Goal: Information Seeking & Learning: Learn about a topic

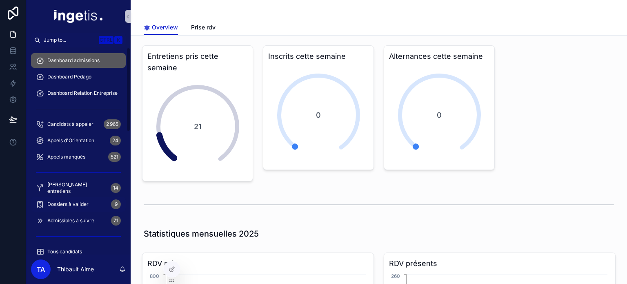
click at [75, 198] on div "Dossiers à valider 9" at bounding box center [78, 204] width 85 height 13
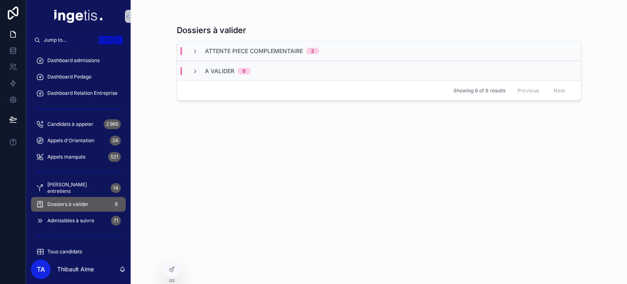
click at [243, 67] on div "A valider 6" at bounding box center [228, 71] width 46 height 8
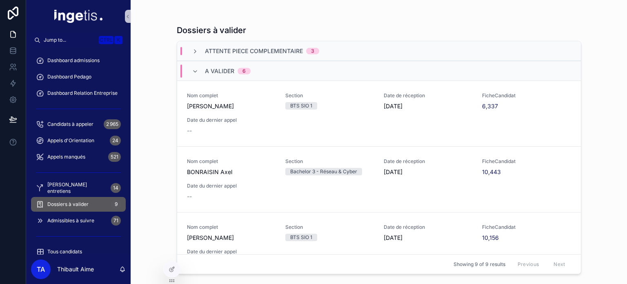
click at [221, 67] on span "A valider" at bounding box center [219, 71] width 29 height 8
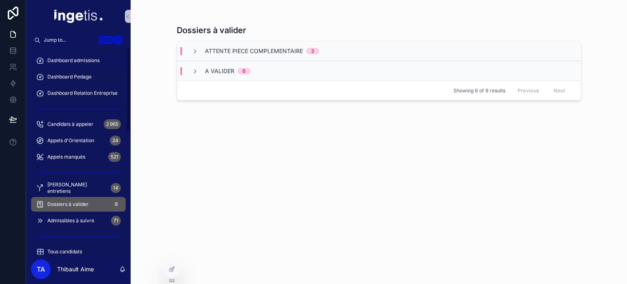
click at [78, 65] on div "Dashboard admissions" at bounding box center [78, 60] width 85 height 13
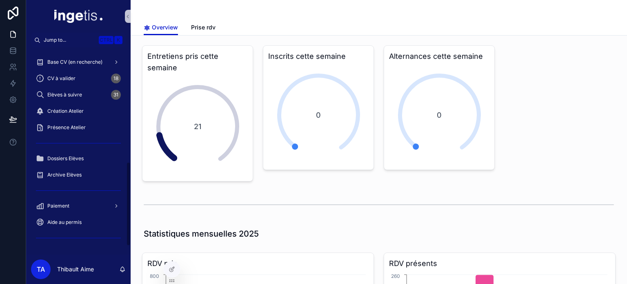
scroll to position [178, 0]
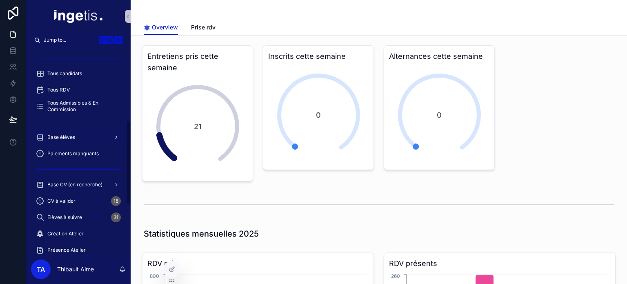
click at [70, 138] on span "Base élèves" at bounding box center [61, 137] width 28 height 7
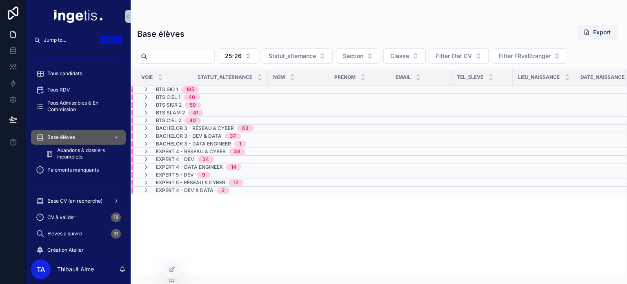
click at [179, 89] on div "BTS SIO 1 185" at bounding box center [177, 89] width 43 height 7
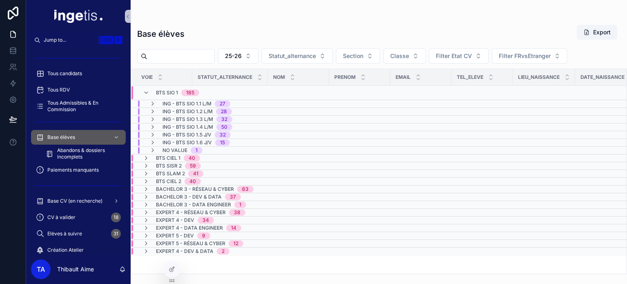
click at [180, 103] on span "ING - BTS SIO 1.1 L/M" at bounding box center [187, 103] width 49 height 7
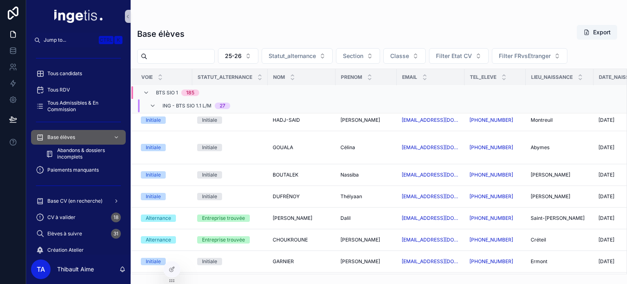
scroll to position [171, 0]
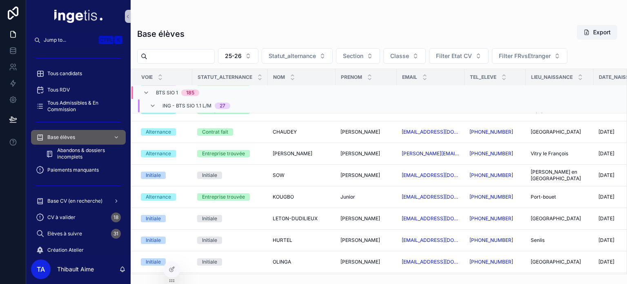
click at [185, 108] on span "ING - BTS SIO 1.1 L/M" at bounding box center [187, 106] width 49 height 7
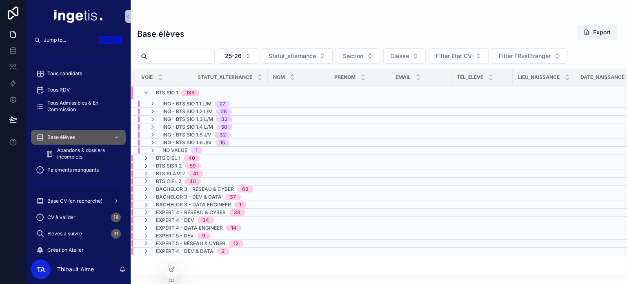
scroll to position [0, 0]
click at [182, 111] on span "ING - BTS SIO 1.2 L/M" at bounding box center [188, 111] width 50 height 7
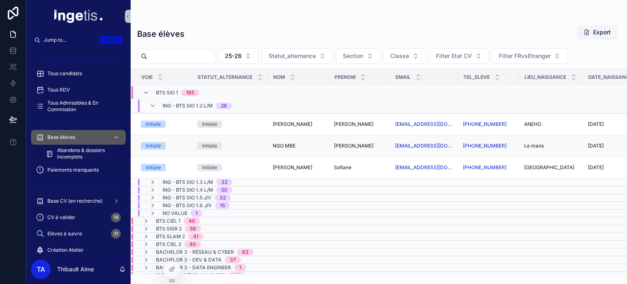
scroll to position [610, 0]
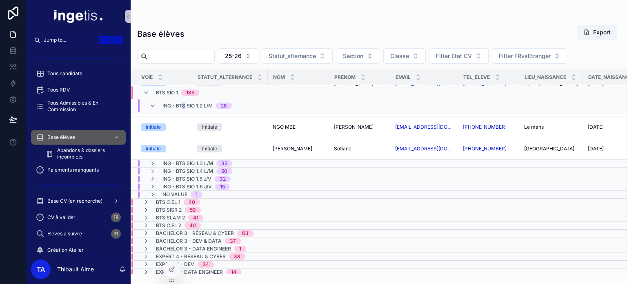
click at [183, 109] on div "ING - BTS SIO 1.2 L/M 28" at bounding box center [197, 105] width 69 height 13
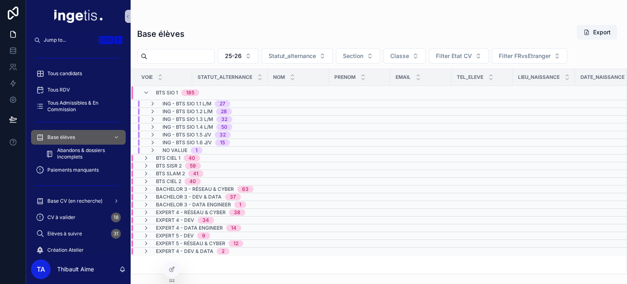
scroll to position [0, 0]
click at [186, 121] on span "ING - BTS SIO 1.3 L/M" at bounding box center [188, 119] width 51 height 7
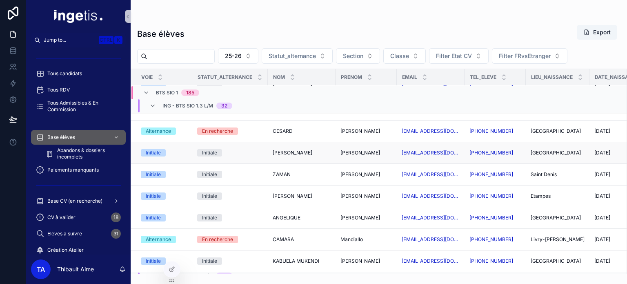
scroll to position [624, 0]
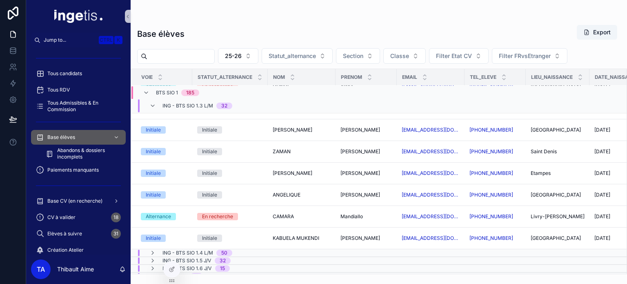
click at [181, 107] on span "ING - BTS SIO 1.3 L/M" at bounding box center [188, 106] width 51 height 7
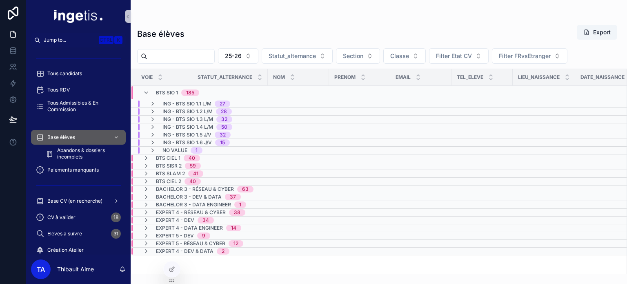
scroll to position [0, 0]
click at [183, 127] on span "ING - BTS SIO 1.4 L/M" at bounding box center [188, 127] width 51 height 7
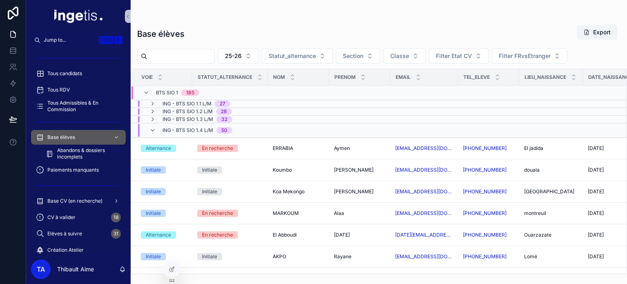
click at [183, 127] on span "ING - BTS SIO 1.4 L/M" at bounding box center [188, 130] width 51 height 7
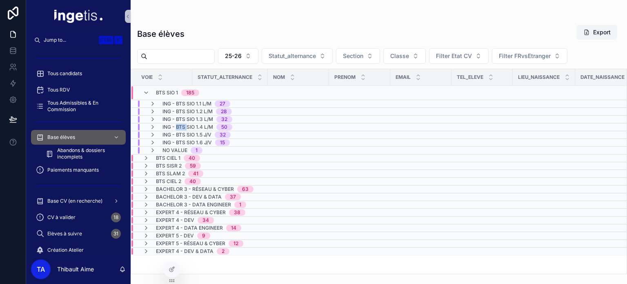
click at [183, 127] on span "ING - BTS SIO 1.4 L/M" at bounding box center [188, 127] width 51 height 7
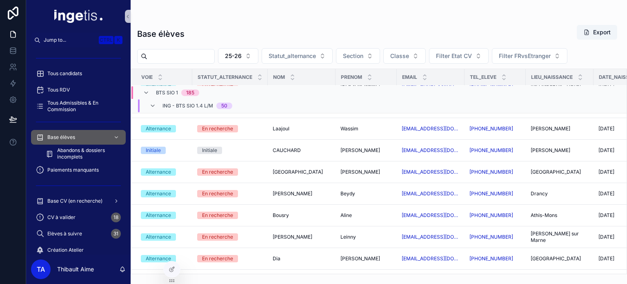
scroll to position [555, 0]
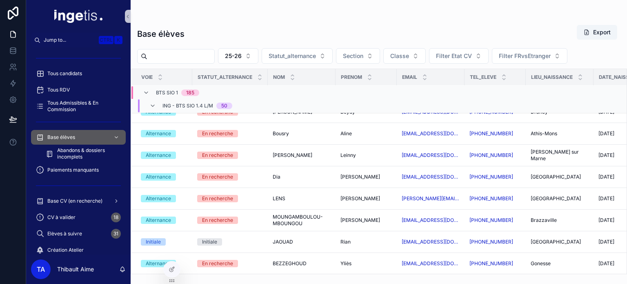
click at [188, 108] on span "ING - BTS SIO 1.4 L/M" at bounding box center [188, 106] width 51 height 7
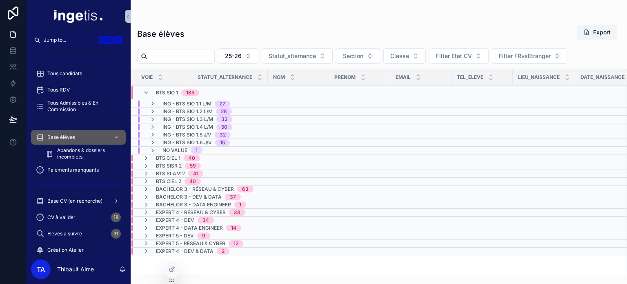
click at [187, 133] on span "ING - BTS SIO 1.5 J/V" at bounding box center [187, 135] width 49 height 7
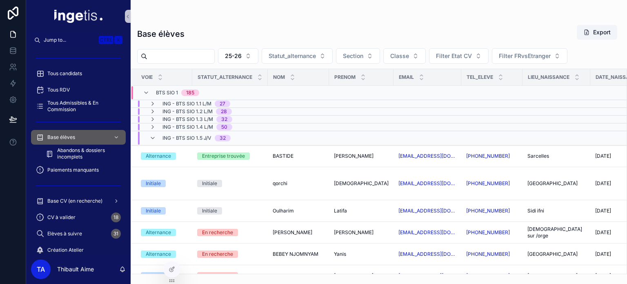
click at [187, 135] on span "ING - BTS SIO 1.5 J/V" at bounding box center [187, 138] width 49 height 7
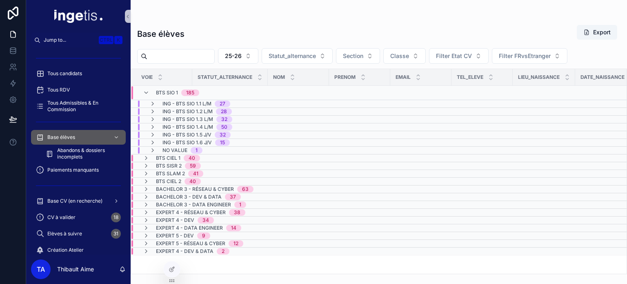
click at [187, 135] on span "ING - BTS SIO 1.5 J/V" at bounding box center [187, 135] width 49 height 7
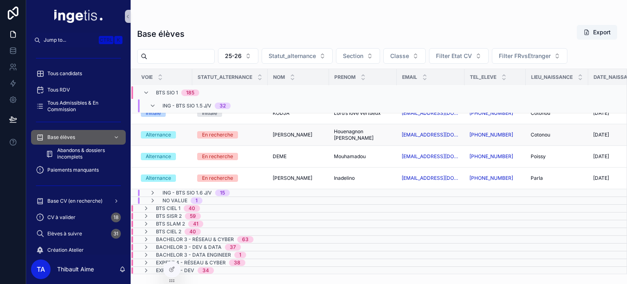
scroll to position [734, 0]
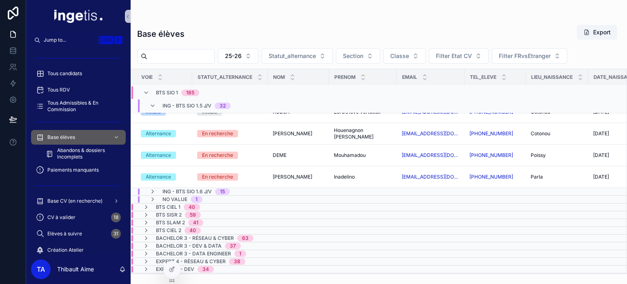
click at [188, 106] on span "ING - BTS SIO 1.5 J/V" at bounding box center [187, 106] width 49 height 7
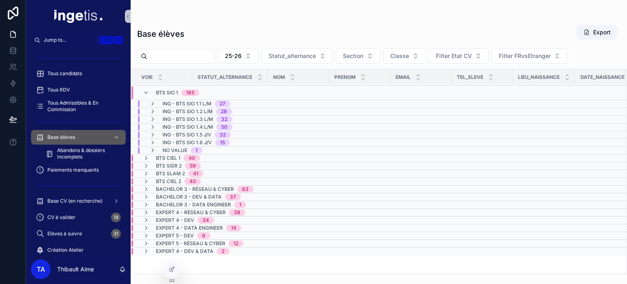
scroll to position [0, 0]
click at [191, 143] on span "ING - BTS SIO 1.6 J/V" at bounding box center [187, 142] width 49 height 7
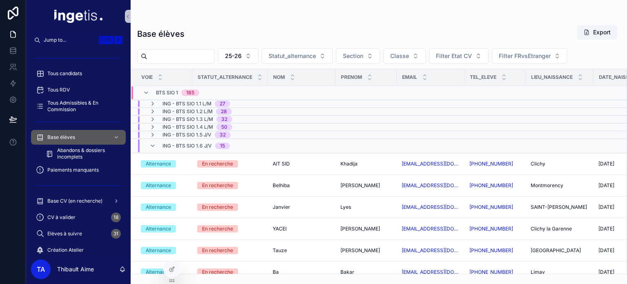
click at [193, 141] on div "ING - BTS SIO 1.6 J/V 15" at bounding box center [196, 145] width 67 height 13
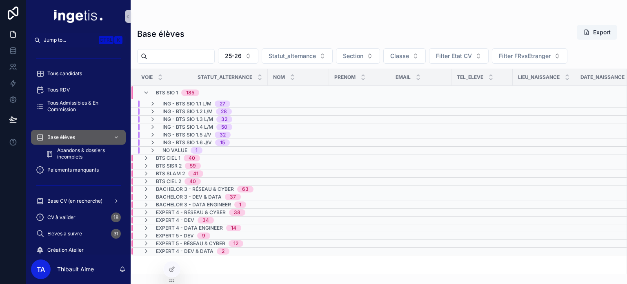
click at [181, 158] on div "BTS CIEL 1 40" at bounding box center [178, 158] width 44 height 7
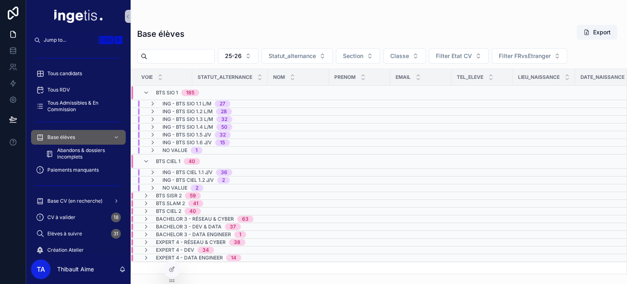
click at [185, 171] on span "ING - BTS CIEL 1.1 J/V" at bounding box center [188, 172] width 50 height 7
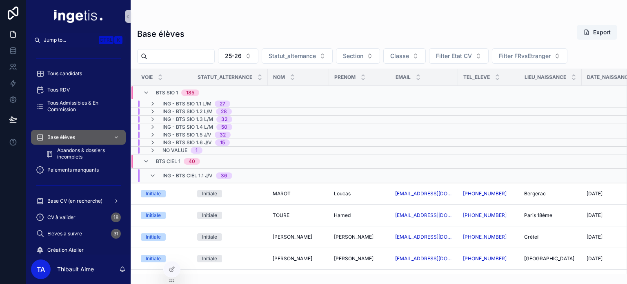
click at [199, 173] on span "ING - BTS CIEL 1.1 J/V" at bounding box center [188, 175] width 50 height 7
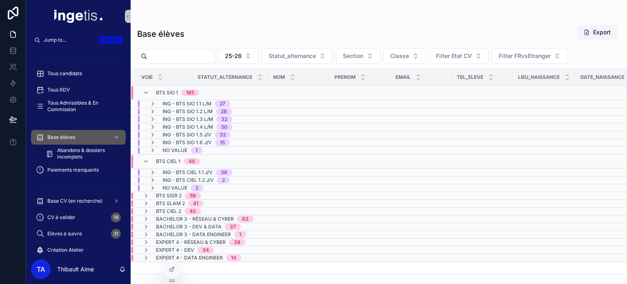
click at [174, 94] on span "BTS SIO 1" at bounding box center [167, 92] width 22 height 7
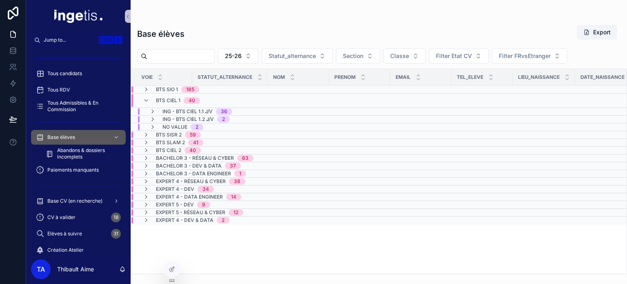
click at [174, 100] on span "BTS CIEL 1" at bounding box center [168, 100] width 25 height 7
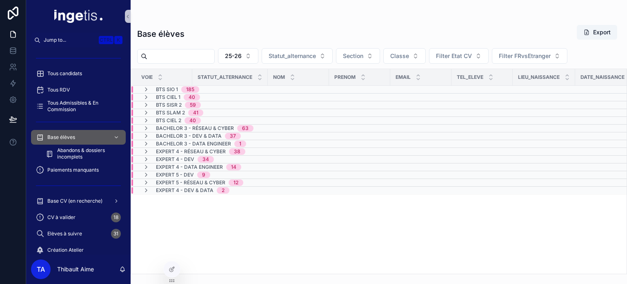
click at [170, 90] on span "BTS SIO 1" at bounding box center [167, 89] width 22 height 7
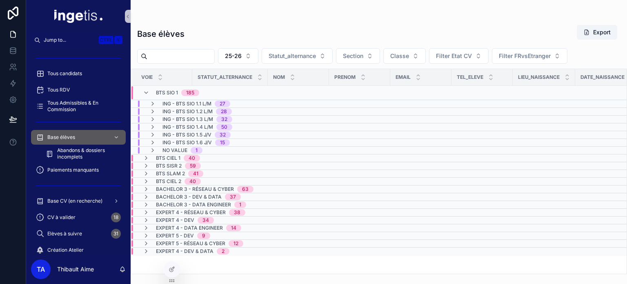
click at [185, 101] on span "ING - BTS SIO 1.1 L/M" at bounding box center [187, 103] width 49 height 7
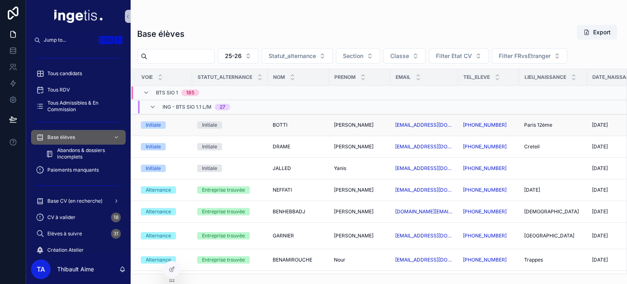
drag, startPoint x: 195, startPoint y: 122, endPoint x: 204, endPoint y: 130, distance: 12.7
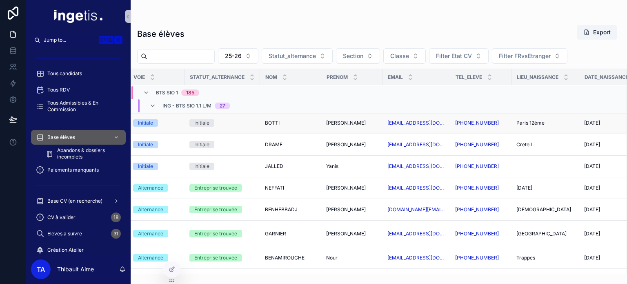
scroll to position [2, 9]
click at [207, 122] on div "Initiale" at bounding box center [200, 122] width 15 height 7
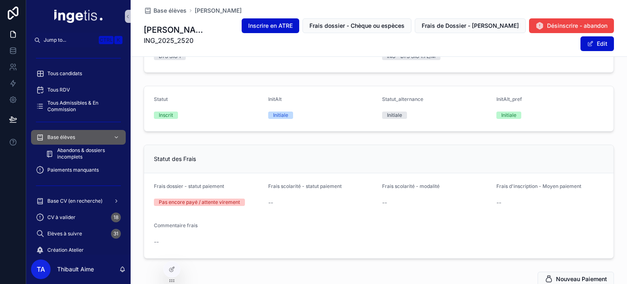
scroll to position [123, 0]
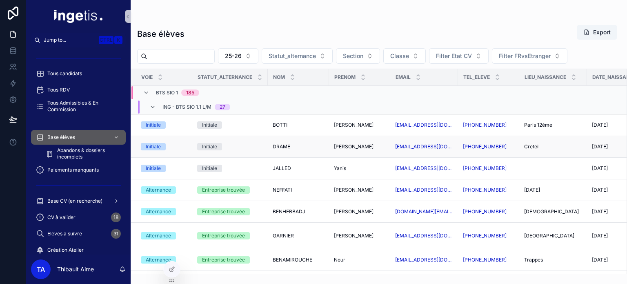
click at [209, 145] on div "Initiale" at bounding box center [209, 146] width 15 height 7
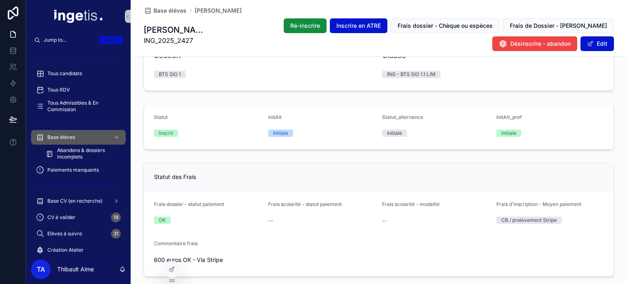
scroll to position [123, 0]
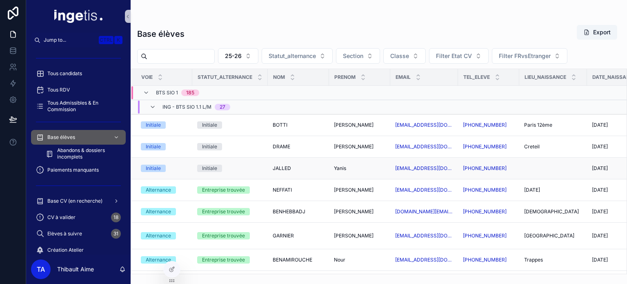
click at [228, 166] on div "Initiale" at bounding box center [230, 168] width 66 height 7
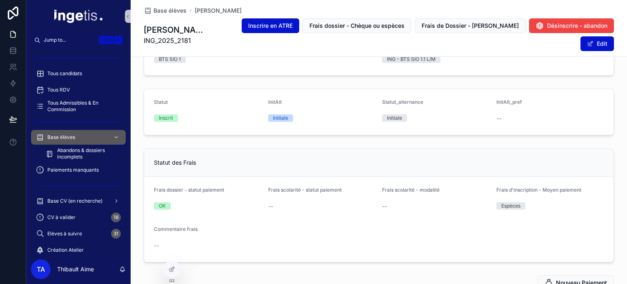
scroll to position [123, 0]
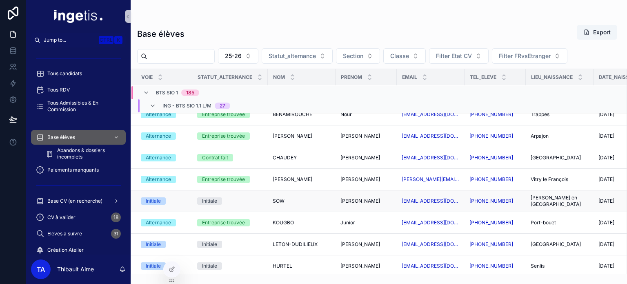
scroll to position [204, 0]
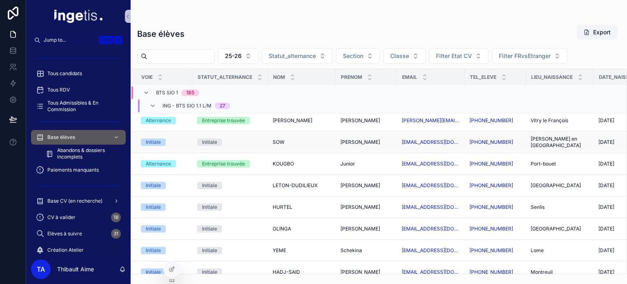
click at [217, 132] on td "Initiale" at bounding box center [230, 143] width 76 height 22
click at [220, 138] on span "Initiale" at bounding box center [209, 141] width 25 height 7
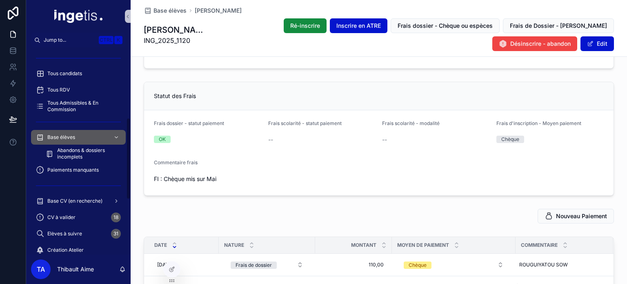
scroll to position [204, 0]
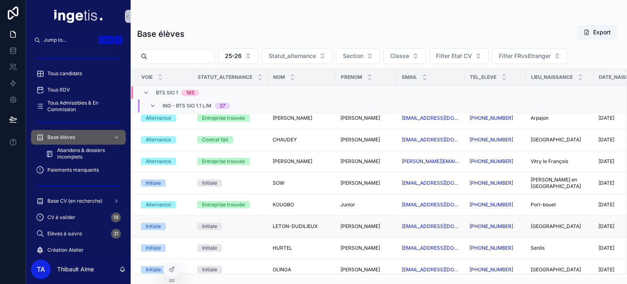
scroll to position [204, 0]
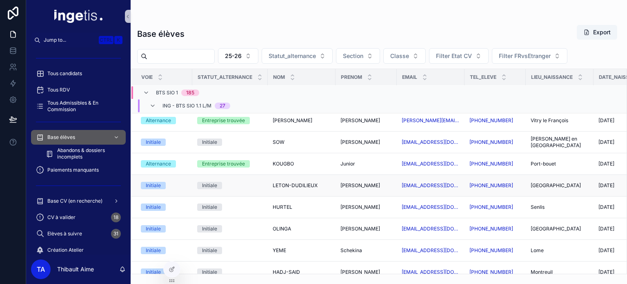
click at [231, 182] on div "Initiale" at bounding box center [230, 185] width 66 height 7
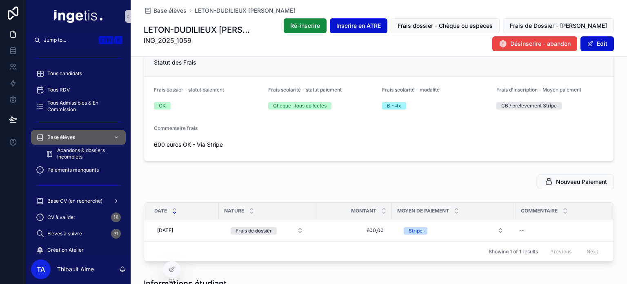
scroll to position [204, 0]
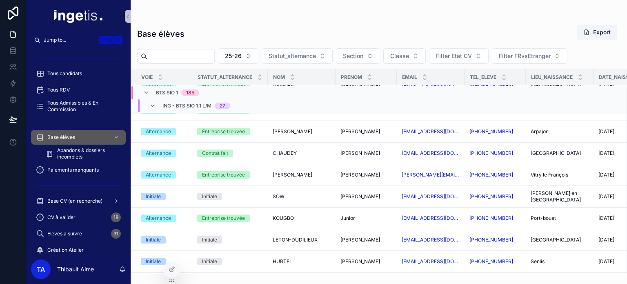
scroll to position [309, 0]
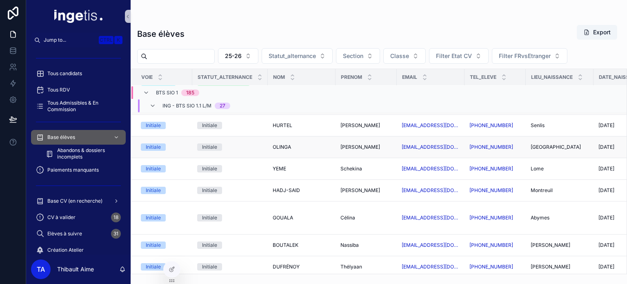
click at [242, 143] on div "Initiale" at bounding box center [230, 146] width 66 height 7
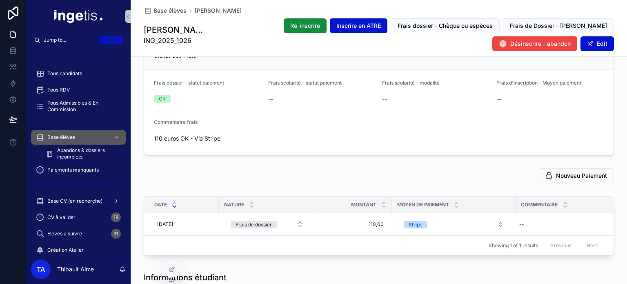
scroll to position [163, 0]
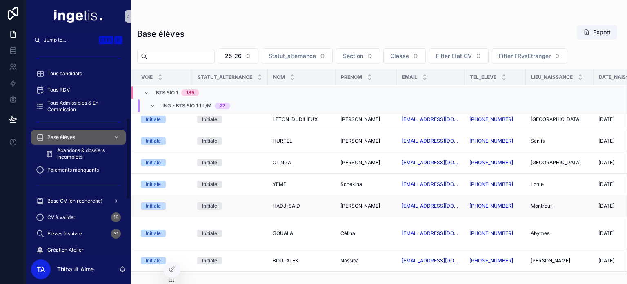
scroll to position [350, 0]
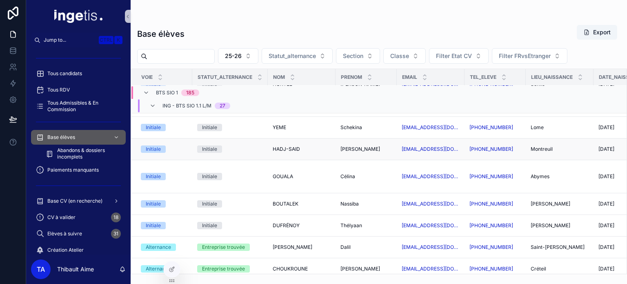
click at [230, 145] on div "Initiale" at bounding box center [230, 148] width 66 height 7
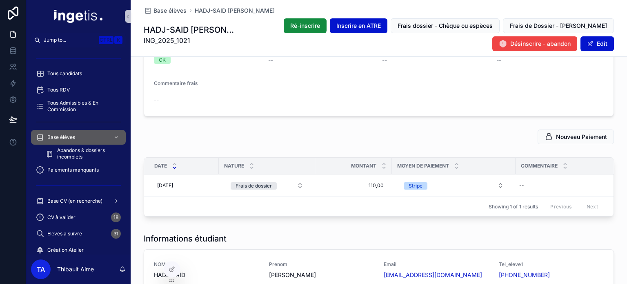
scroll to position [204, 0]
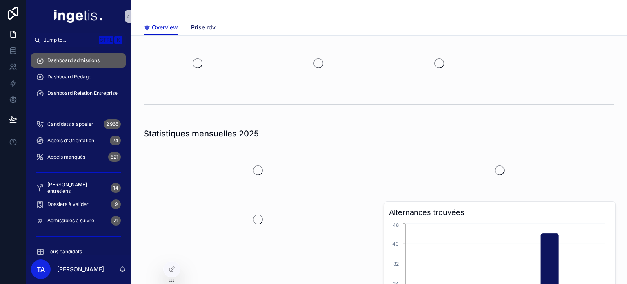
click at [199, 25] on span "Prise rdv" at bounding box center [203, 27] width 25 height 8
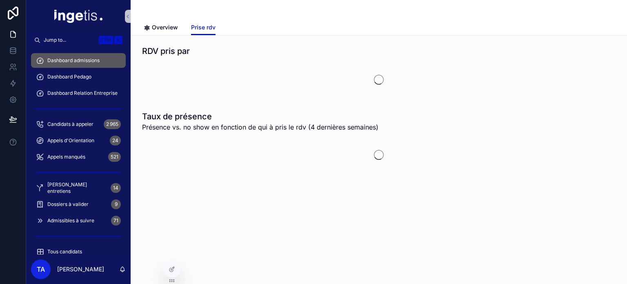
click at [180, 26] on div "Overview Prise rdv" at bounding box center [379, 28] width 471 height 16
click at [176, 26] on span "Overview" at bounding box center [165, 27] width 26 height 8
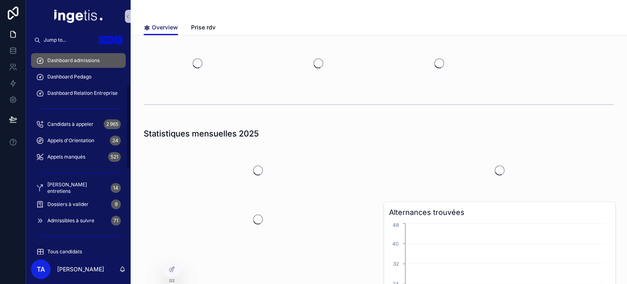
scroll to position [123, 0]
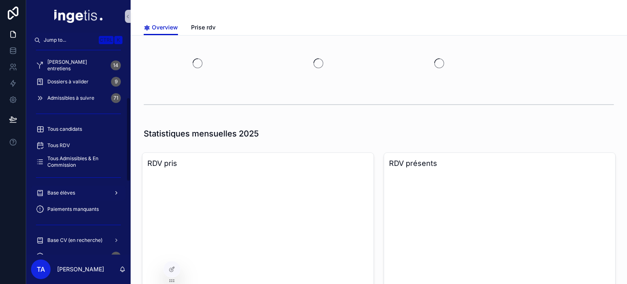
click at [85, 191] on div "Base élèves" at bounding box center [78, 192] width 85 height 13
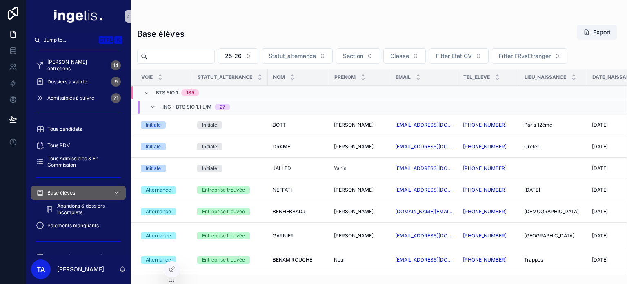
click at [190, 106] on span "ING - BTS SIO 1.1 L/M" at bounding box center [187, 107] width 49 height 7
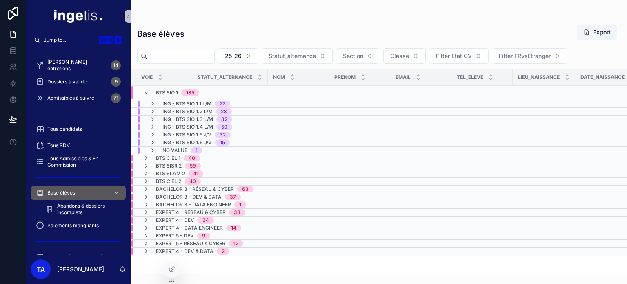
click at [170, 94] on span "BTS SIO 1" at bounding box center [167, 92] width 22 height 7
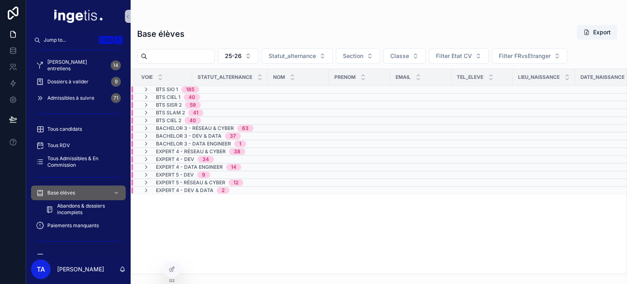
click at [175, 98] on span "BTS CIEL 1" at bounding box center [168, 97] width 25 height 7
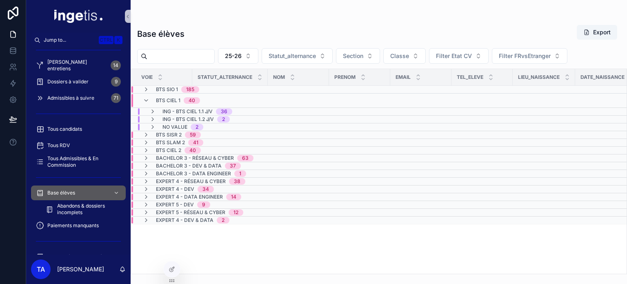
click at [172, 100] on span "BTS CIEL 1" at bounding box center [168, 100] width 25 height 7
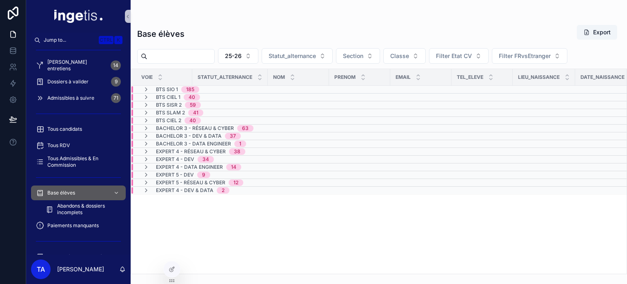
click at [172, 101] on td "BTS SISR 2 59" at bounding box center [230, 105] width 198 height 8
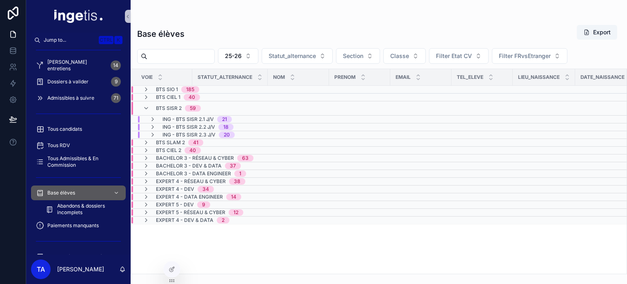
click at [172, 109] on span "BTS SISR 2" at bounding box center [169, 108] width 26 height 7
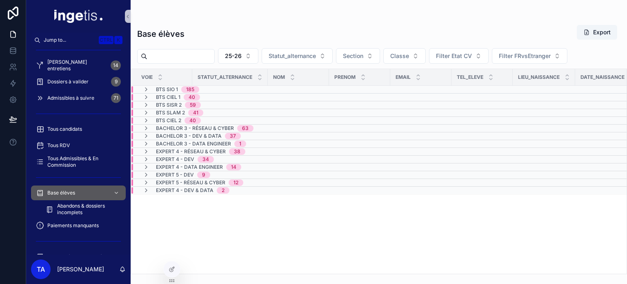
click at [170, 97] on span "BTS CIEL 1" at bounding box center [168, 97] width 25 height 7
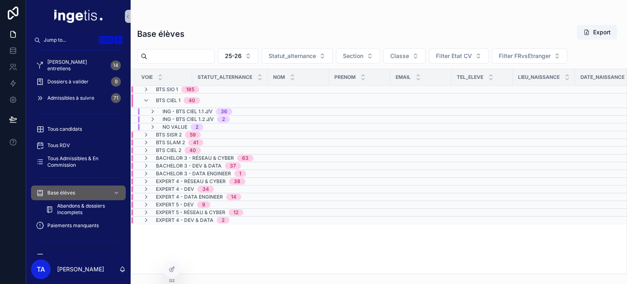
click at [170, 100] on span "BTS CIEL 1" at bounding box center [168, 100] width 25 height 7
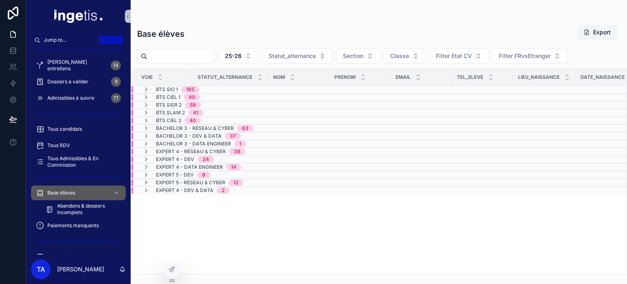
click at [175, 90] on span "BTS SIO 1" at bounding box center [167, 89] width 22 height 7
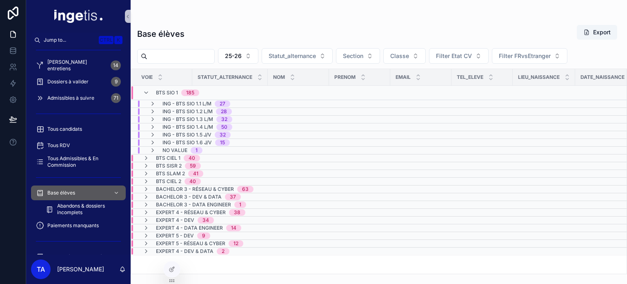
click at [167, 89] on span "BTS SIO 1" at bounding box center [167, 92] width 22 height 7
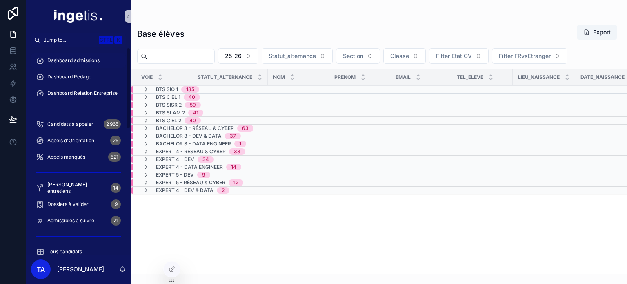
click at [78, 56] on div "Dashboard admissions" at bounding box center [78, 60] width 85 height 13
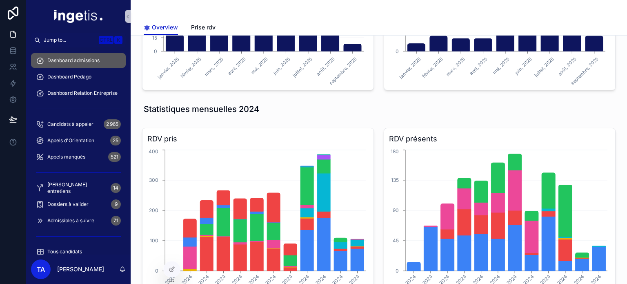
scroll to position [490, 0]
